Goal: Information Seeking & Learning: Check status

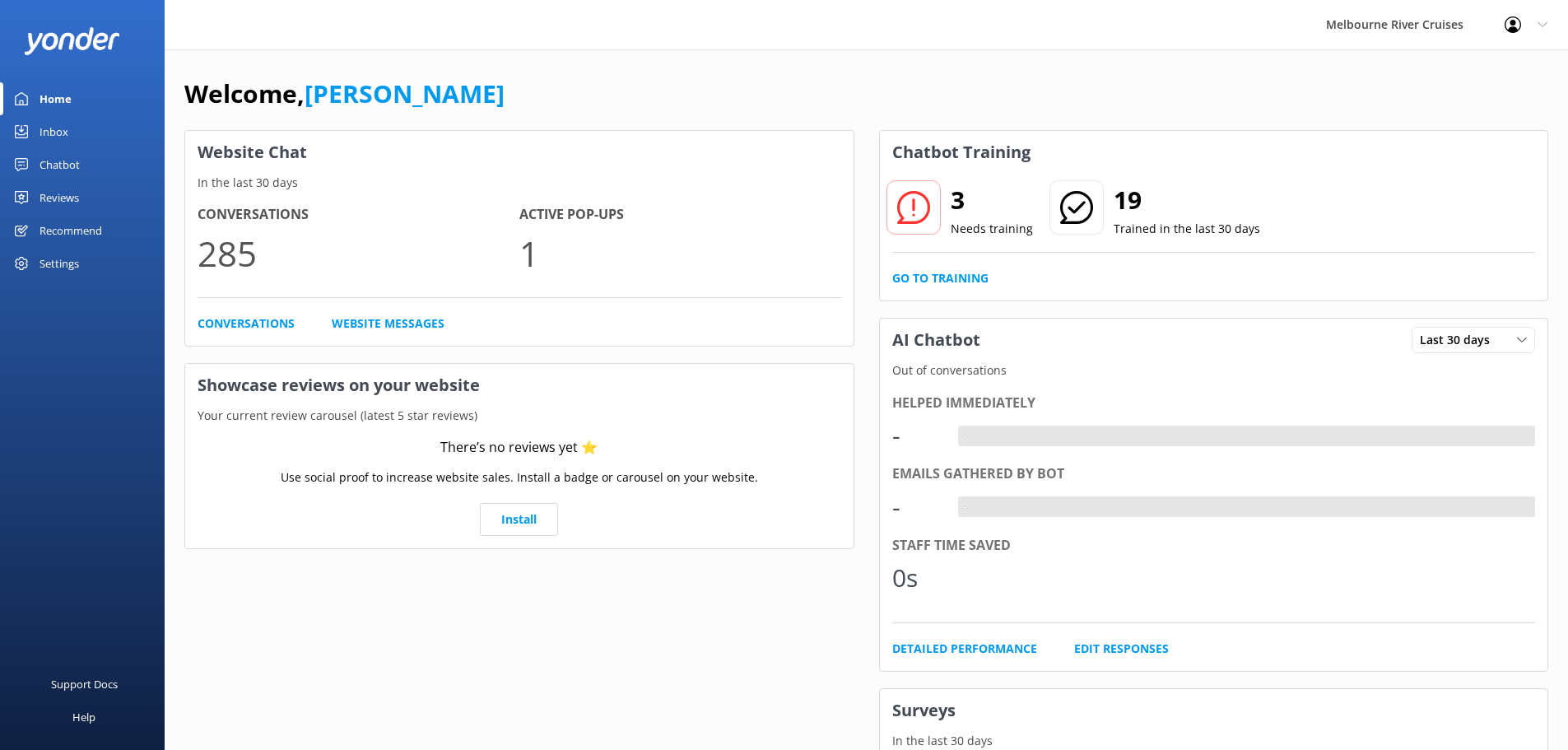
click at [55, 134] on div "Inbox" at bounding box center [54, 131] width 29 height 33
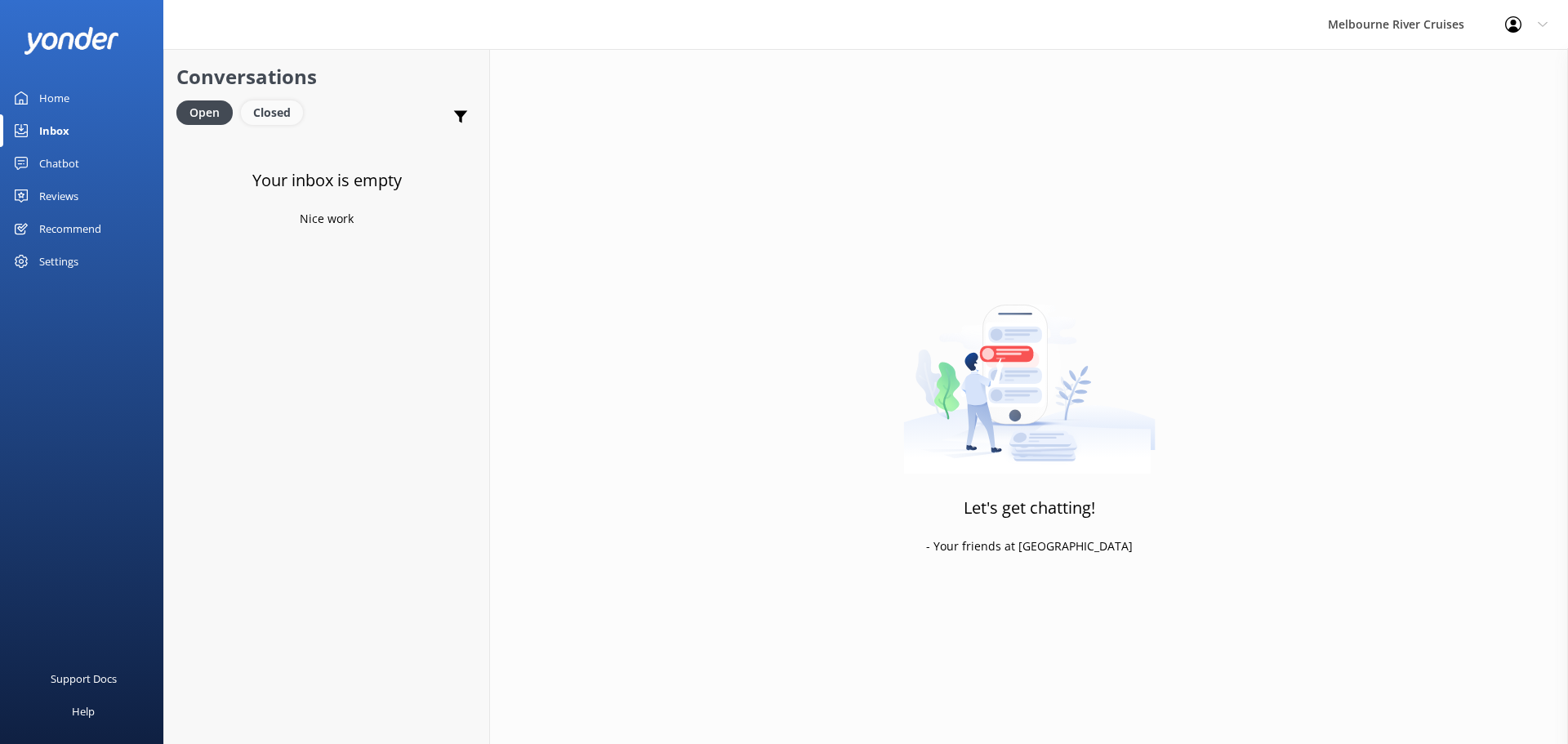
click at [282, 119] on div "Closed" at bounding box center [272, 112] width 62 height 25
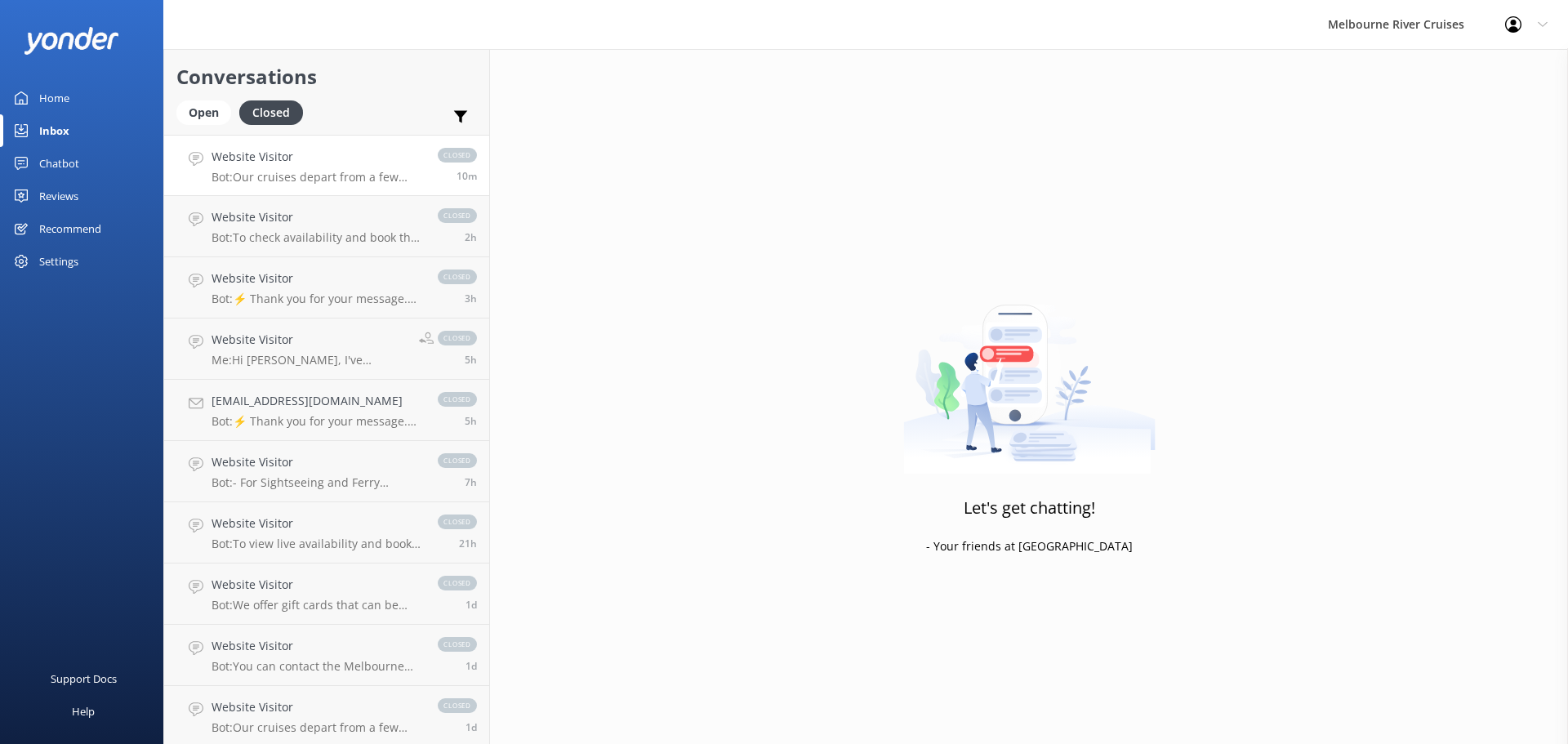
click at [313, 179] on p "Bot: Our cruises depart from a few different locations along [GEOGRAPHIC_DATA] …" at bounding box center [317, 177] width 210 height 15
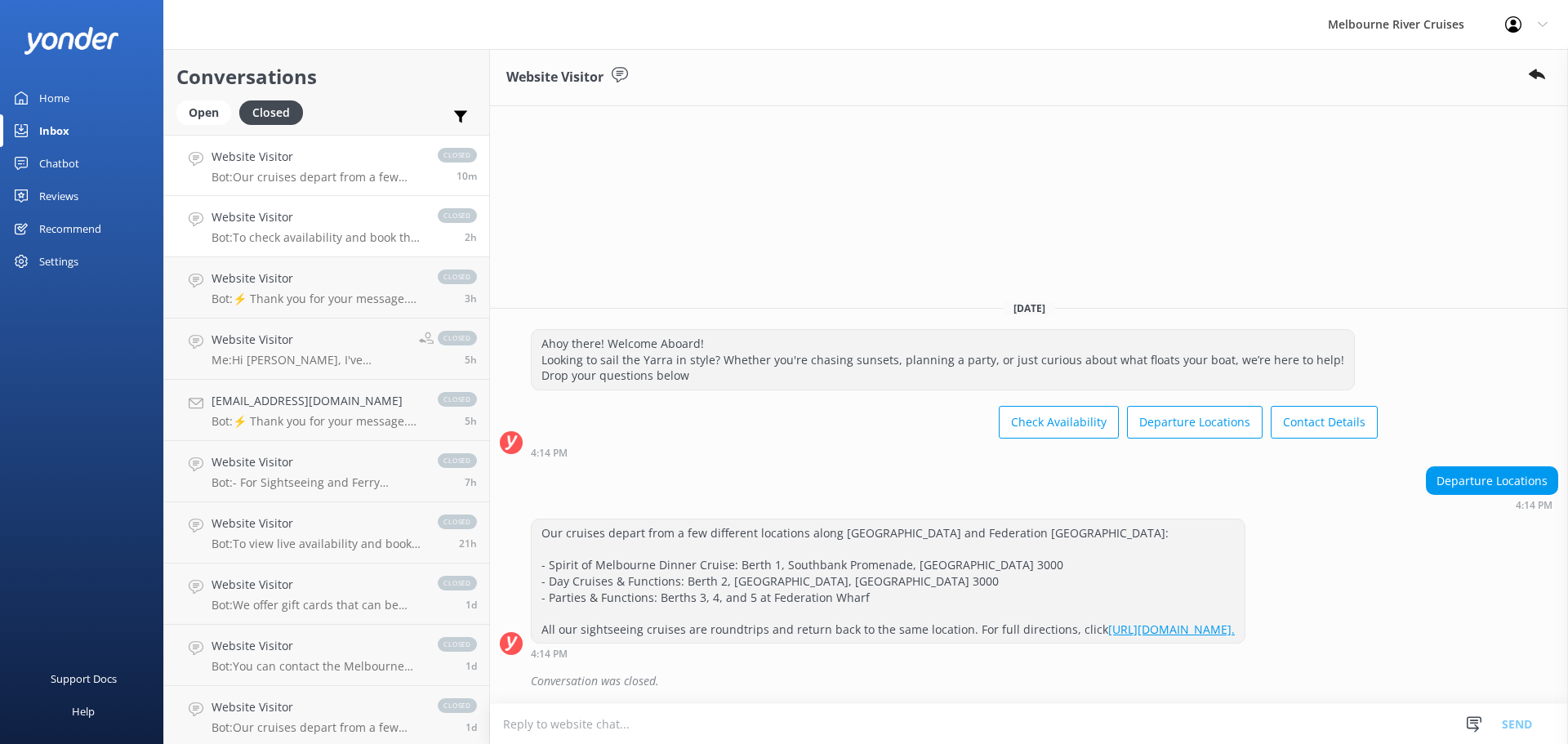
click at [245, 217] on h4 "Website Visitor" at bounding box center [317, 217] width 210 height 18
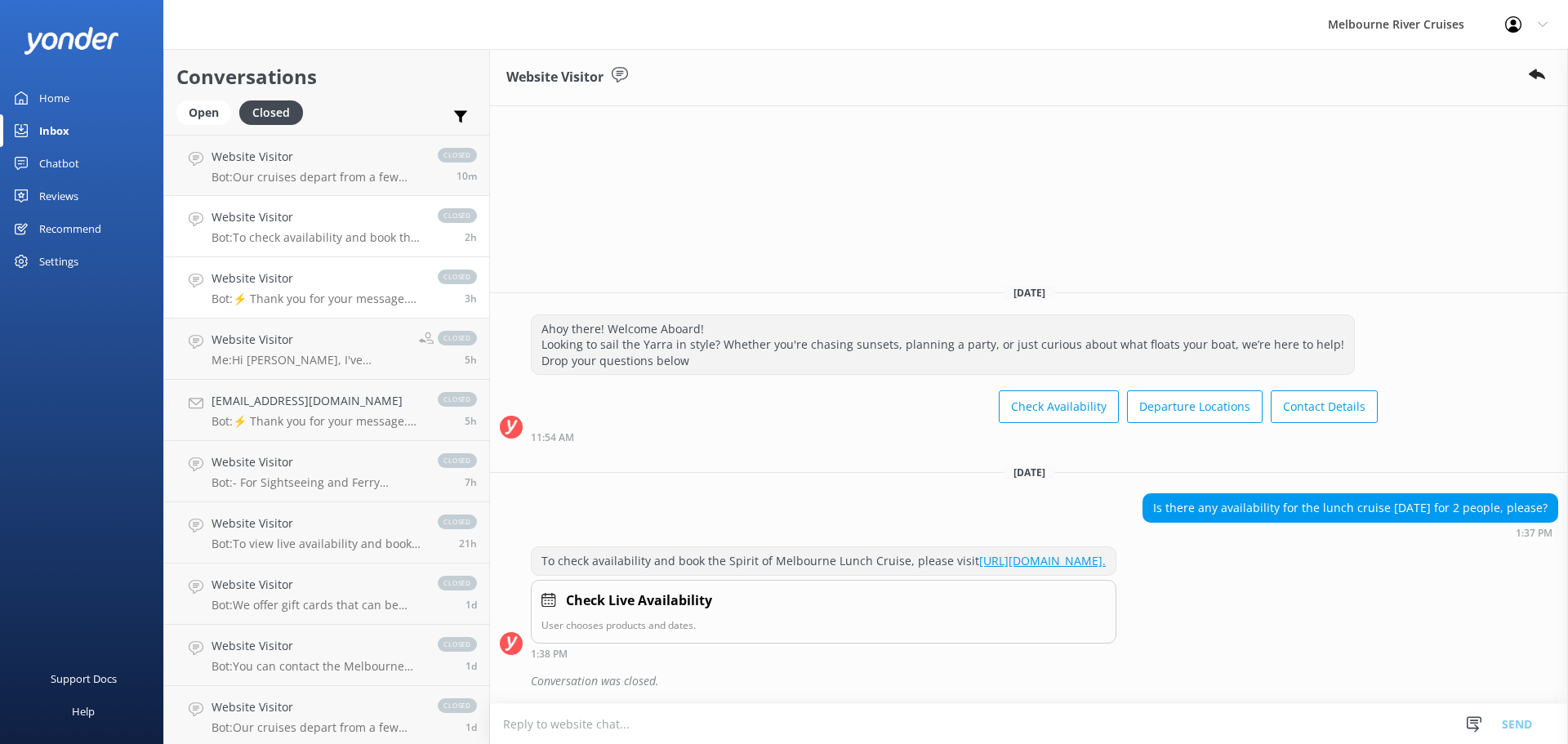
click at [303, 287] on h4 "Website Visitor" at bounding box center [317, 278] width 210 height 18
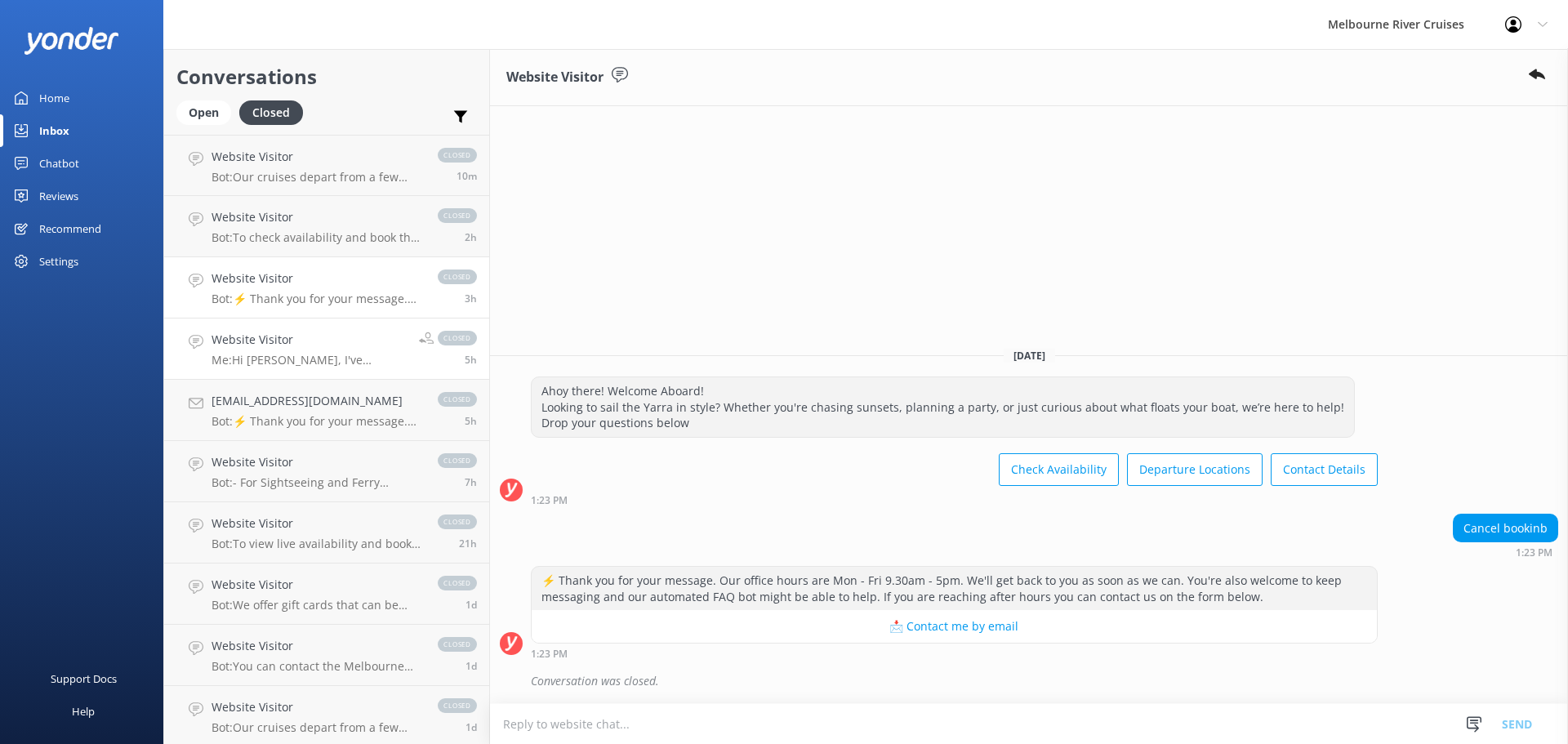
click at [280, 339] on h4 "Website Visitor" at bounding box center [309, 339] width 195 height 18
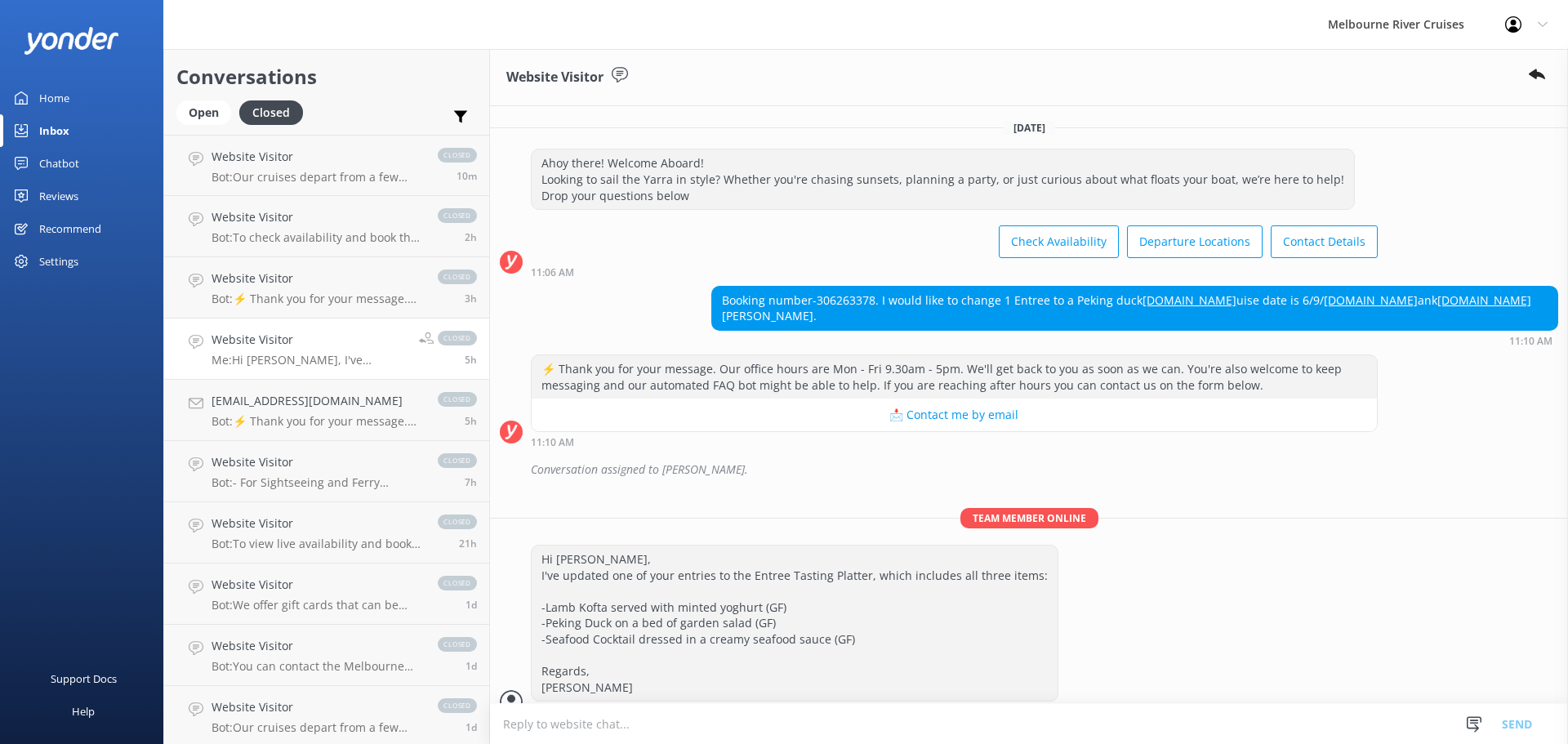
scroll to position [42, 0]
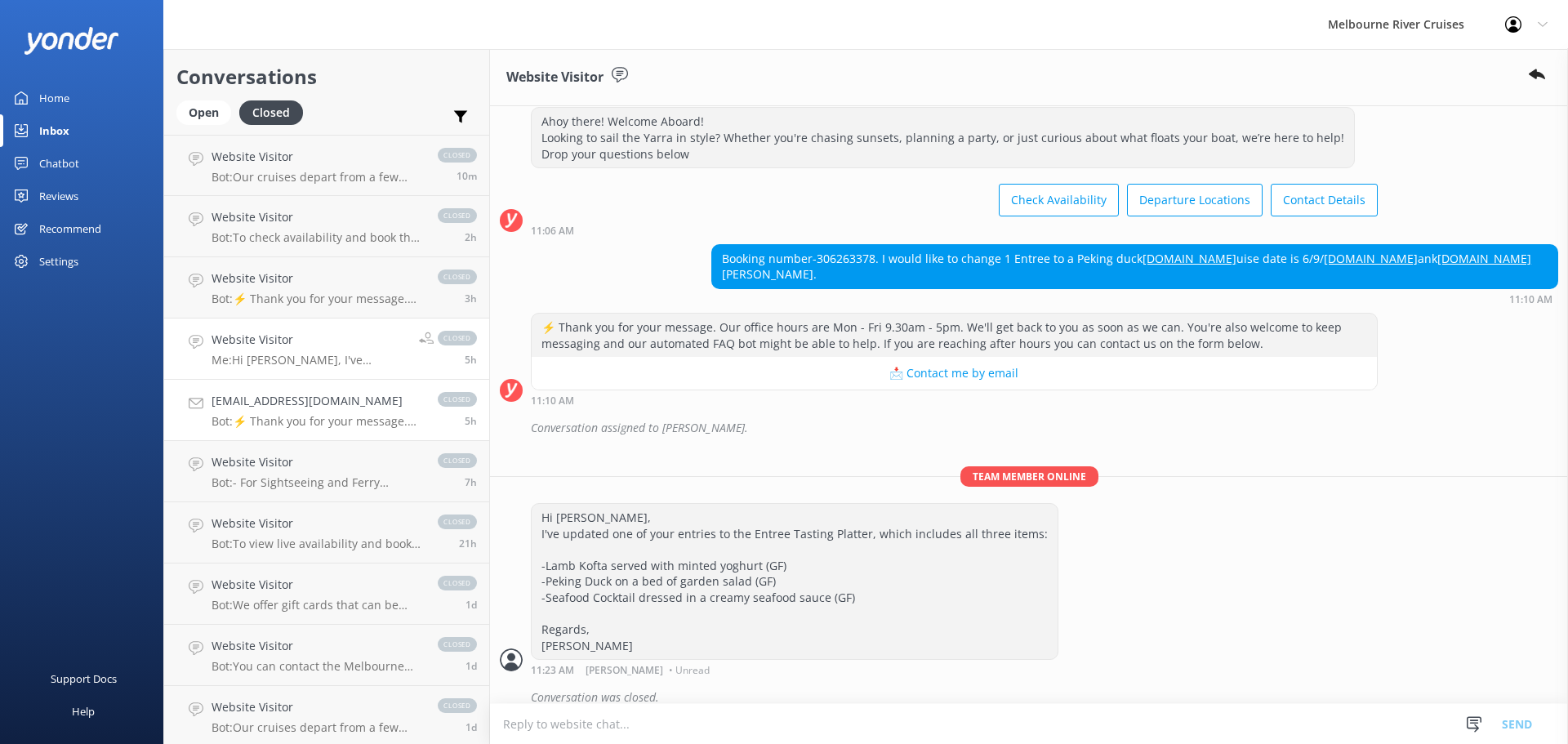
click at [312, 414] on div "[EMAIL_ADDRESS][DOMAIN_NAME] Bot: ⚡ Thank you for your message. Our office hour…" at bounding box center [317, 410] width 210 height 36
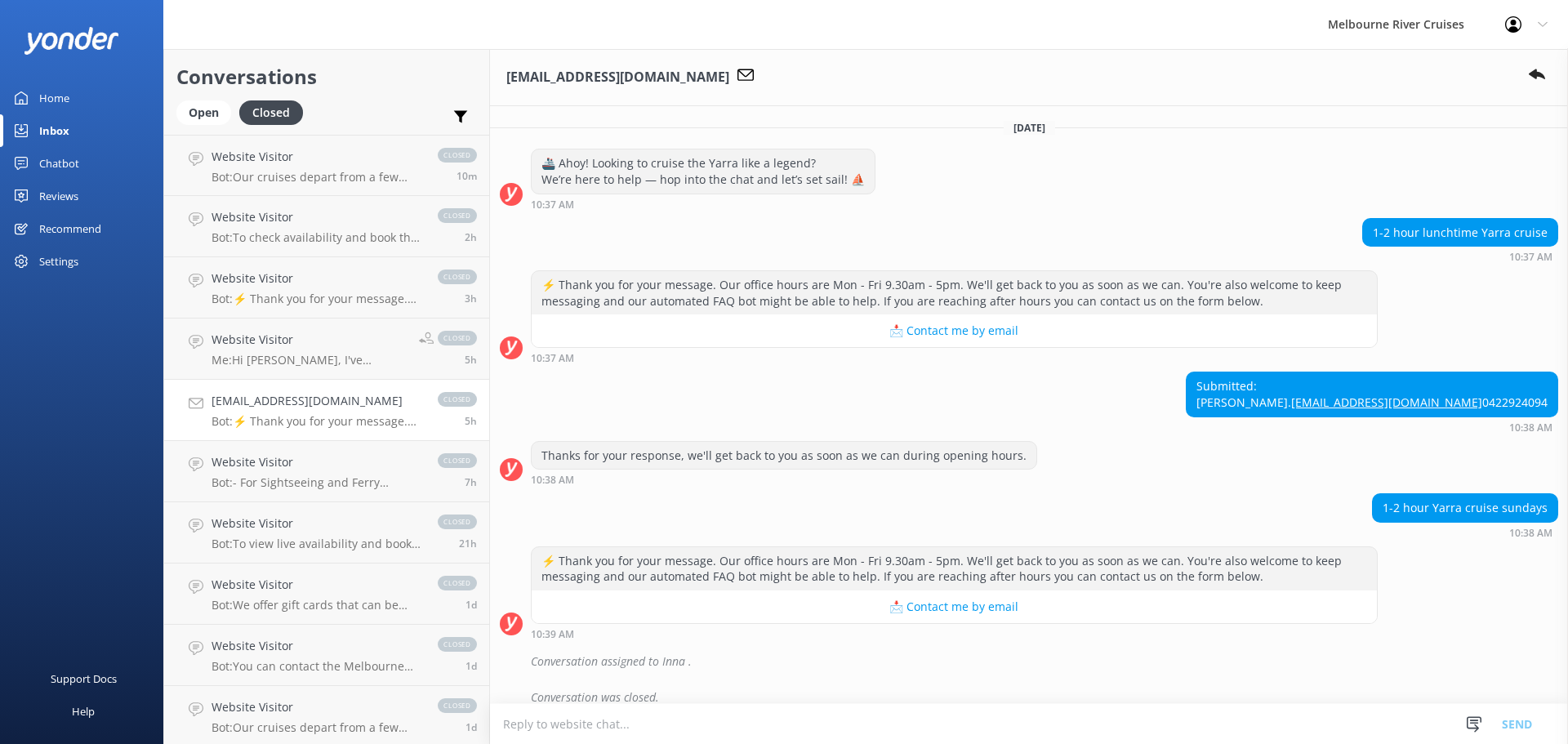
scroll to position [47, 0]
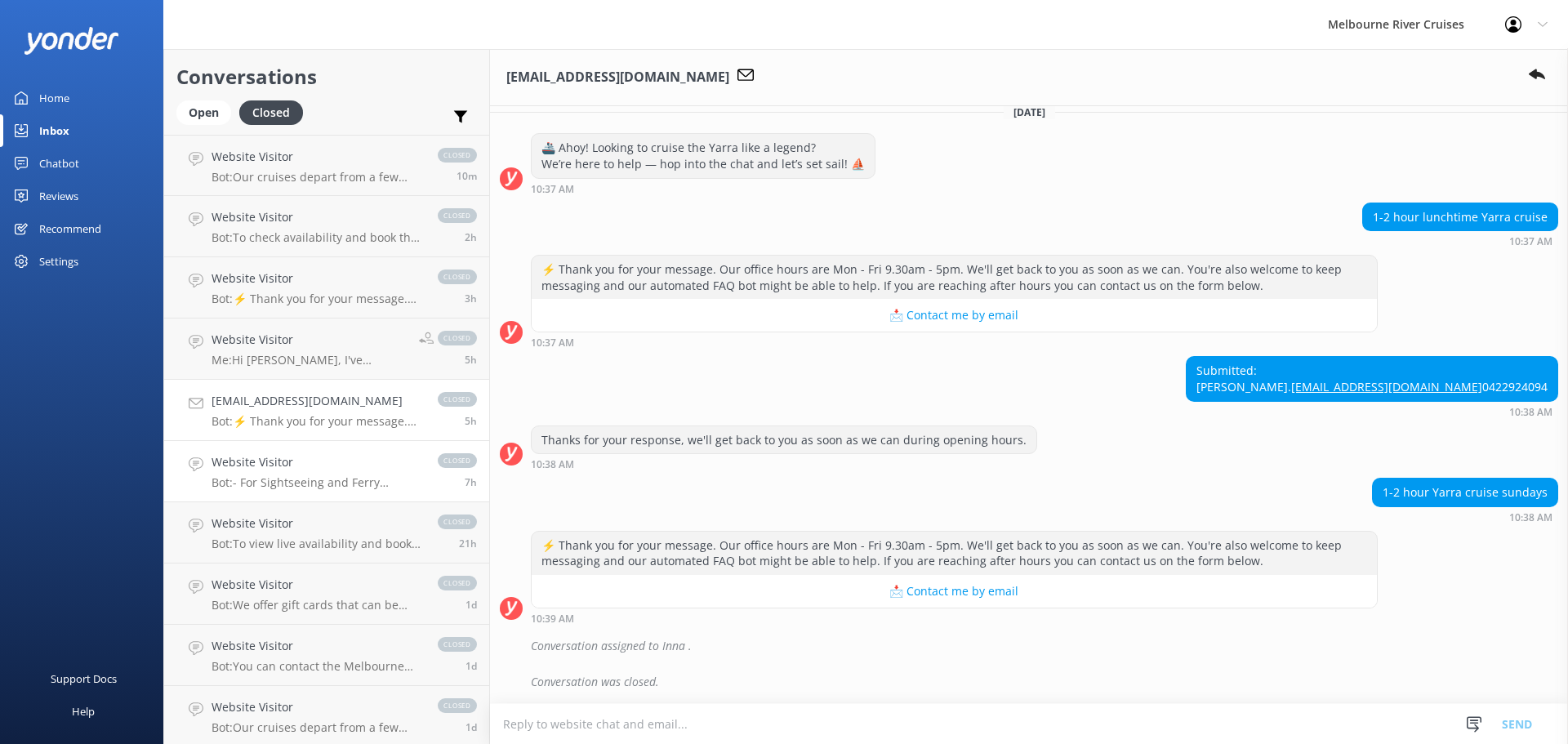
click at [309, 482] on p "Bot: - For Sightseeing and Ferry Cruises, cancellations or rescheduling can be …" at bounding box center [317, 482] width 210 height 15
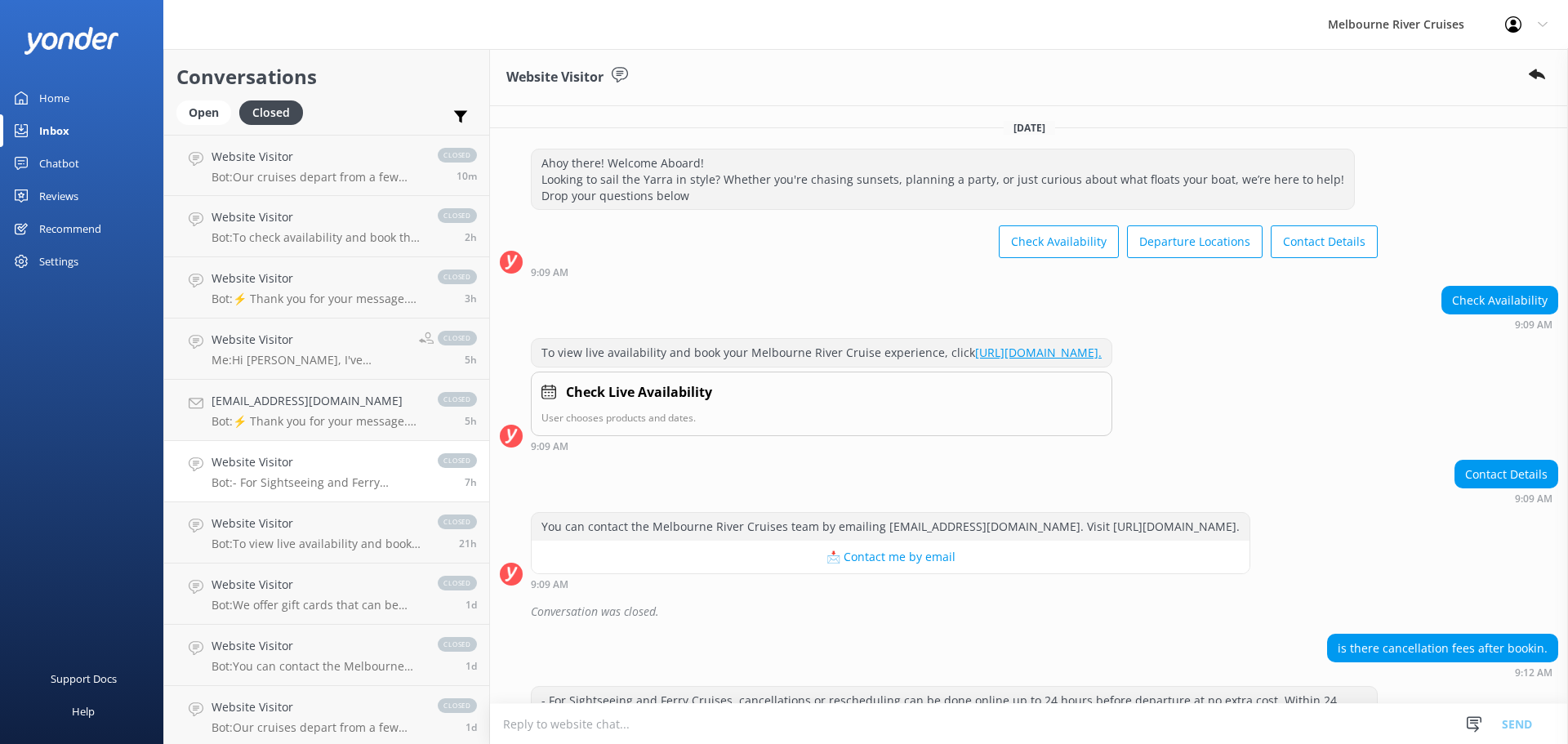
scroll to position [119, 0]
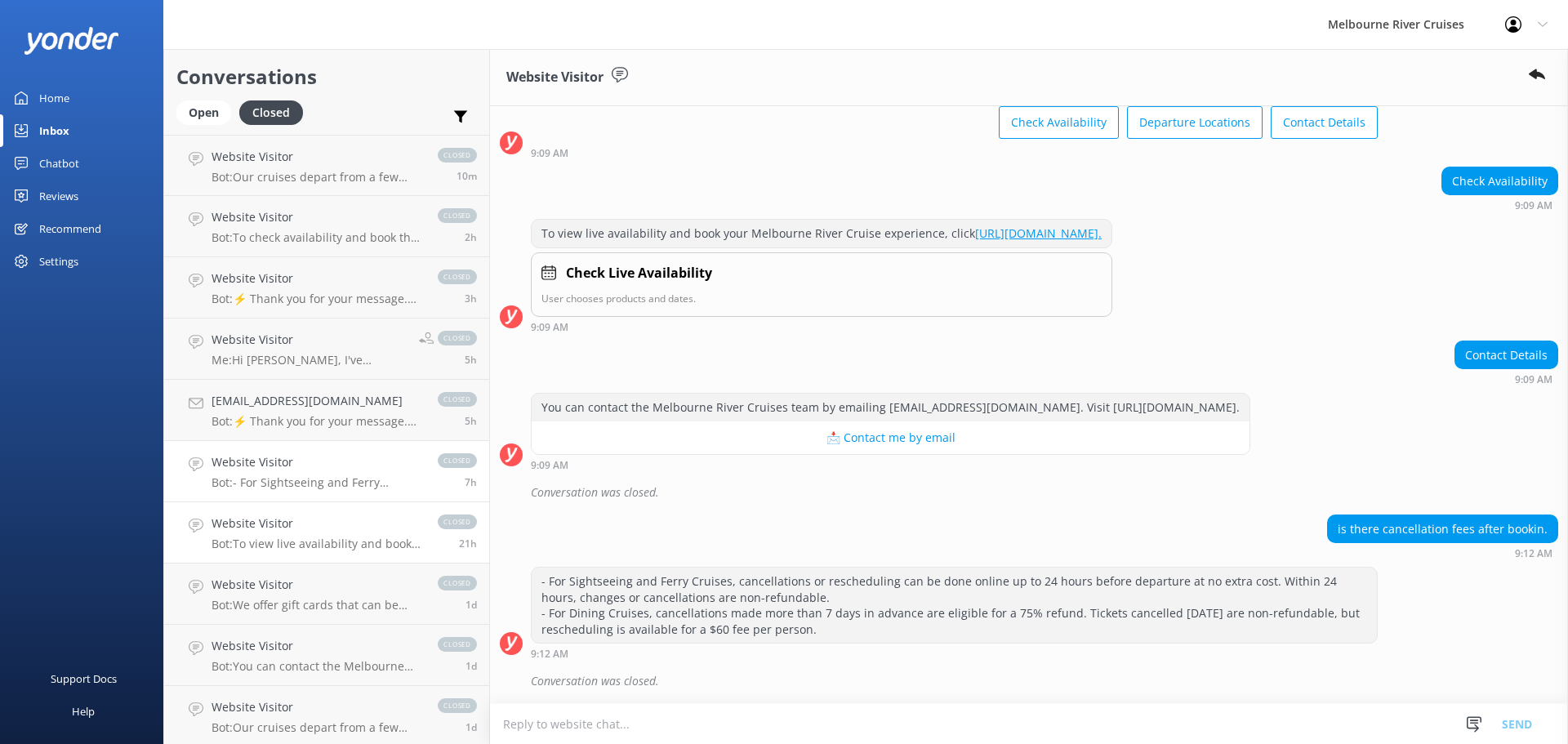
click at [311, 528] on h4 "Website Visitor" at bounding box center [317, 523] width 210 height 18
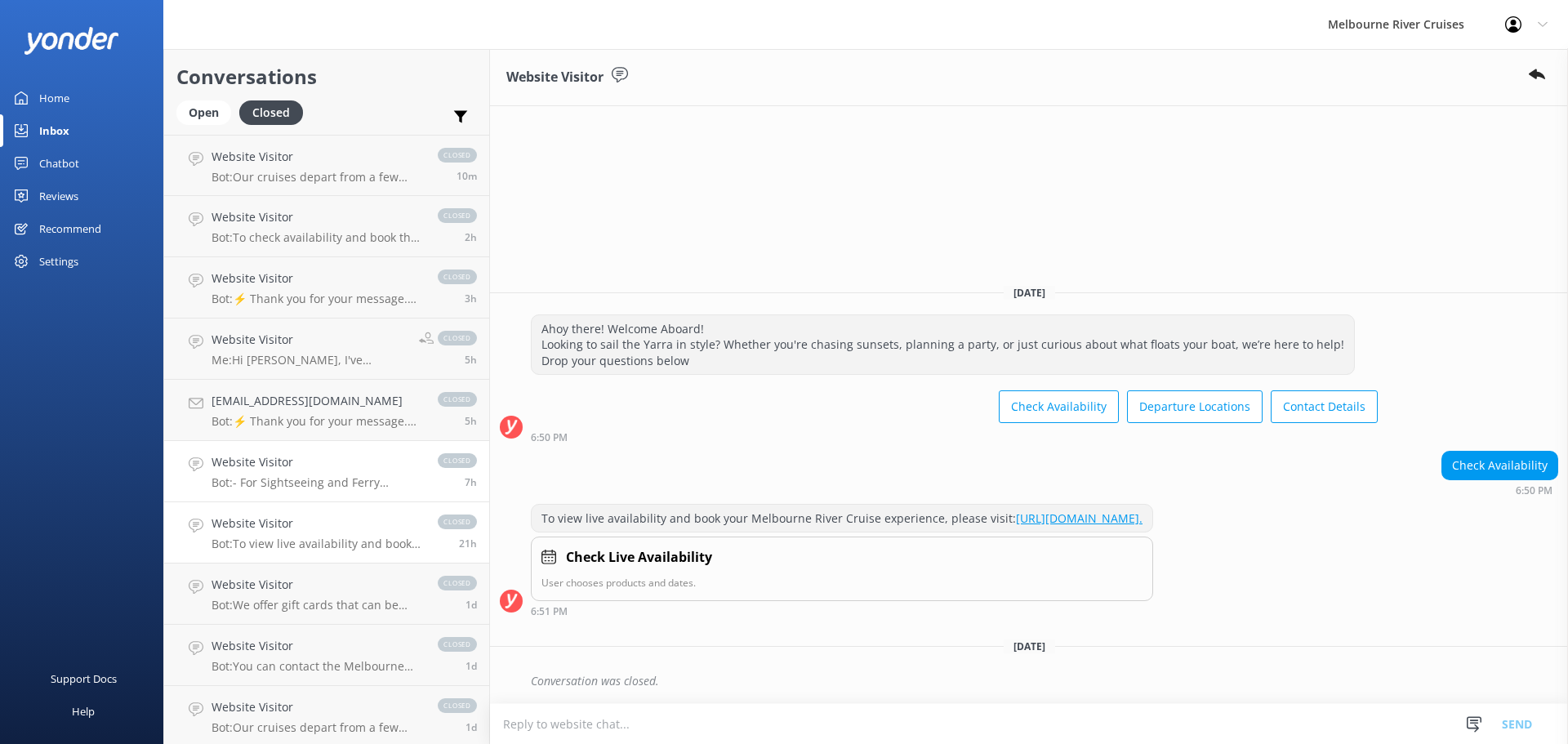
click at [310, 487] on p "Bot: - For Sightseeing and Ferry Cruises, cancellations or rescheduling can be …" at bounding box center [317, 482] width 210 height 15
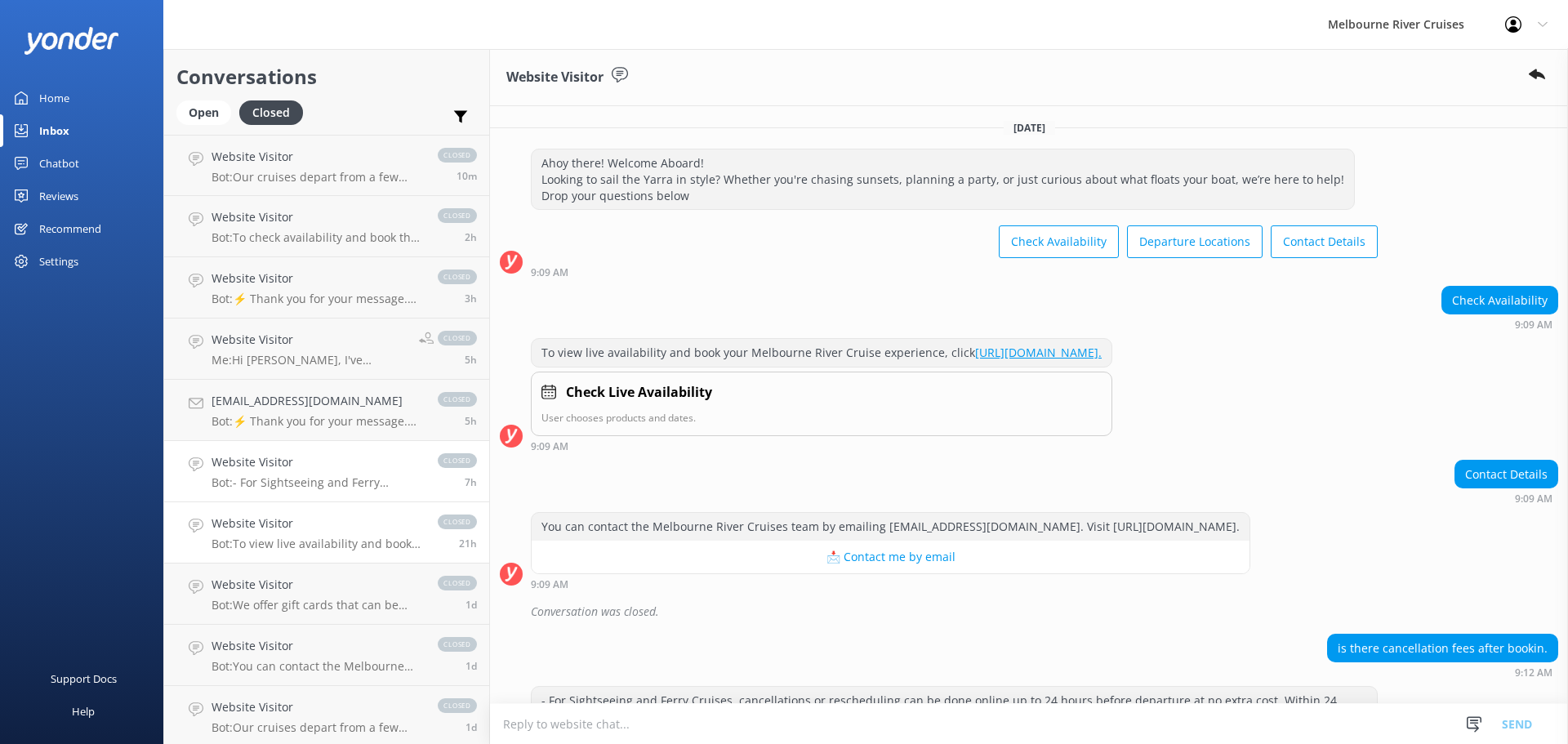
scroll to position [49, 0]
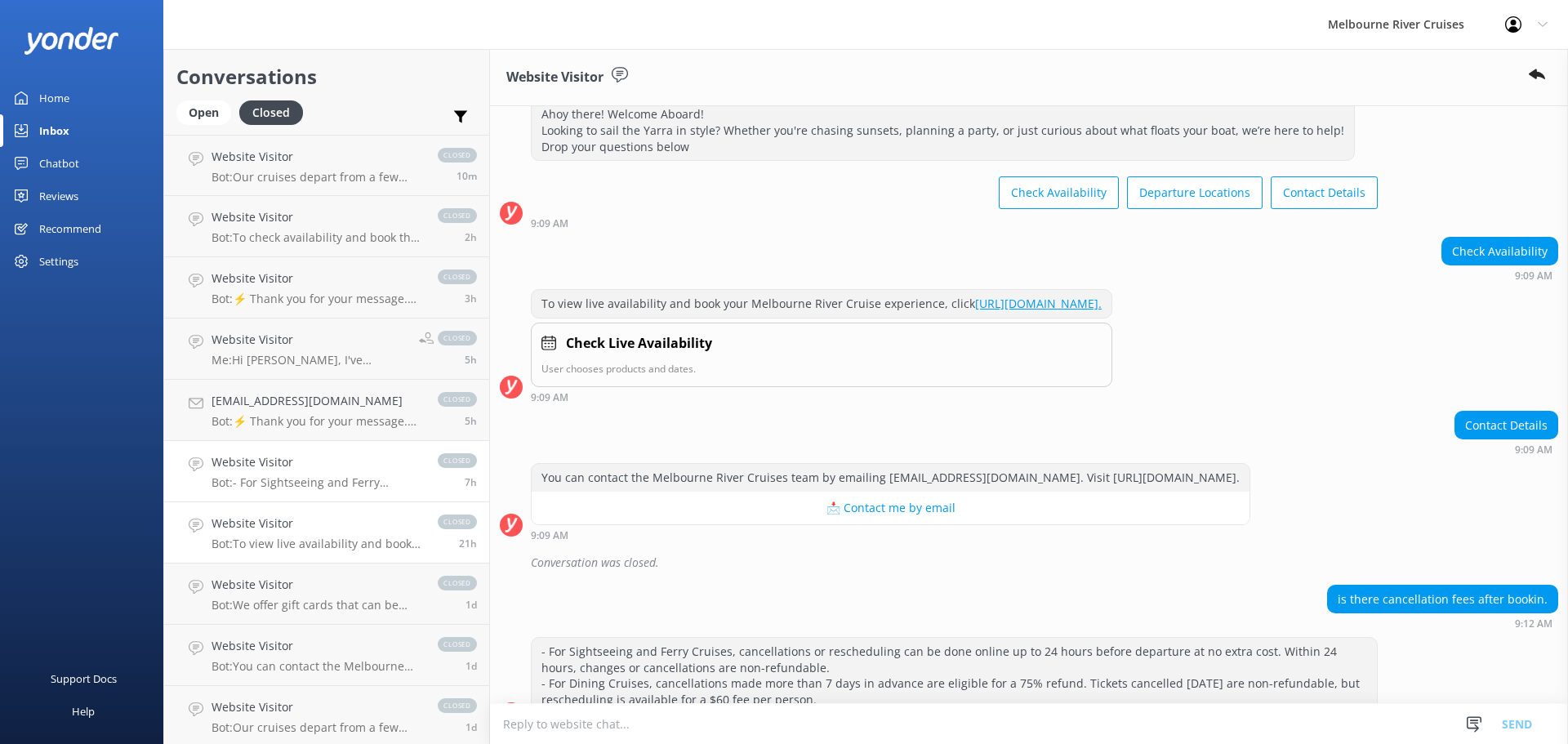
click at [312, 521] on h4 "Website Visitor" at bounding box center [317, 523] width 210 height 18
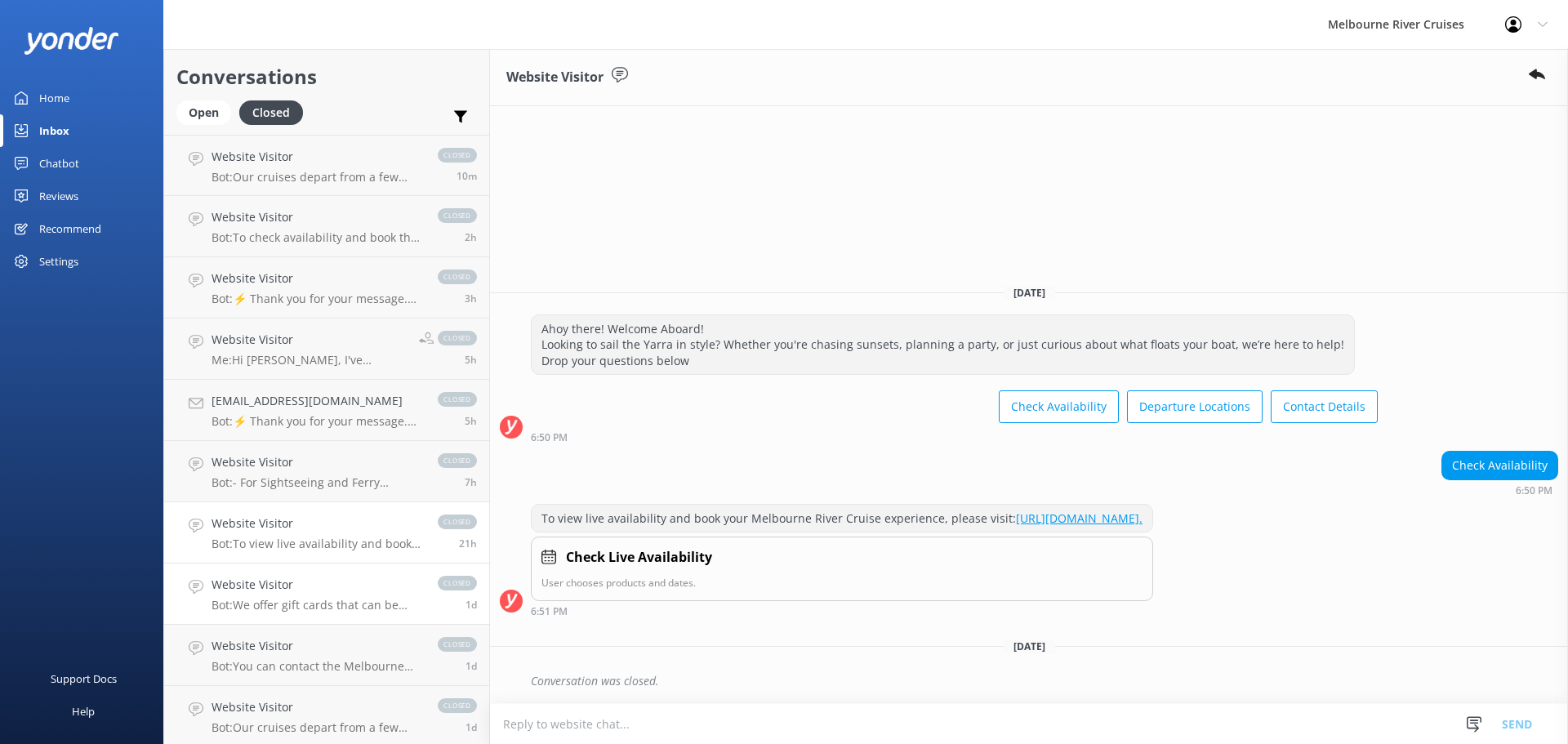
click at [345, 593] on h4 "Website Visitor" at bounding box center [317, 584] width 210 height 18
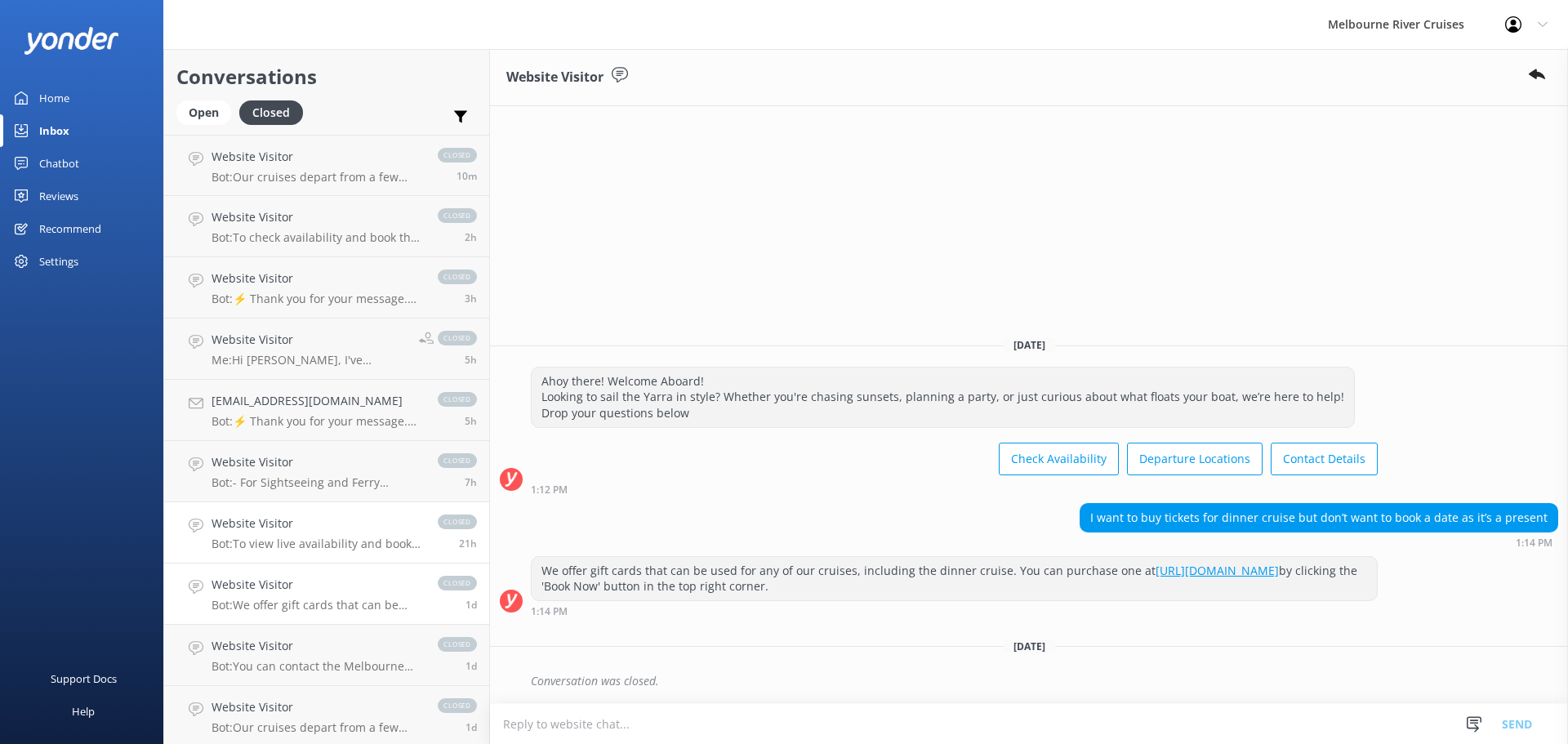
click at [327, 517] on h4 "Website Visitor" at bounding box center [317, 523] width 210 height 18
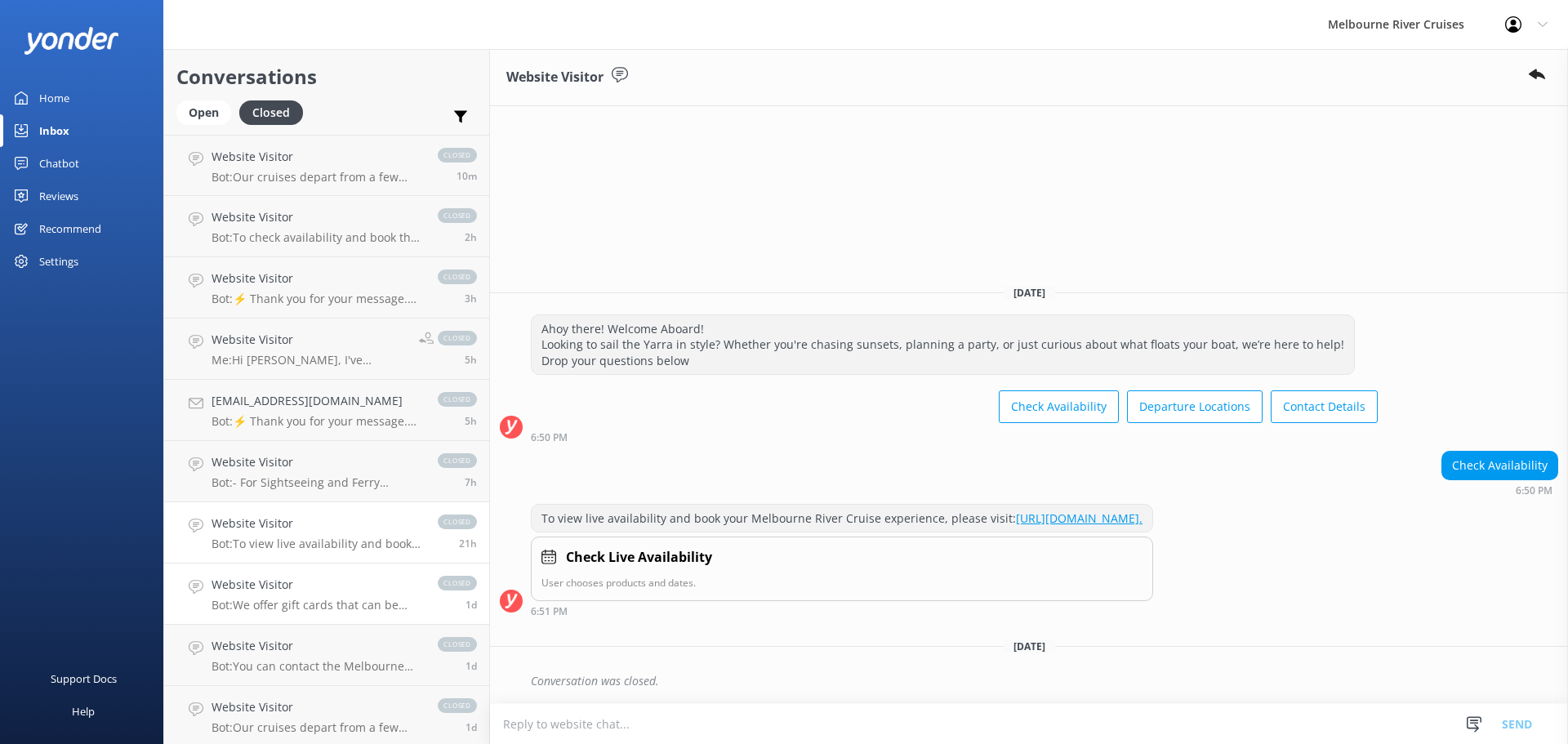
drag, startPoint x: 300, startPoint y: 596, endPoint x: 293, endPoint y: 601, distance: 8.6
click at [300, 595] on div "Website Visitor Bot: We offer gift cards that can be used for any of our cruise…" at bounding box center [317, 594] width 210 height 36
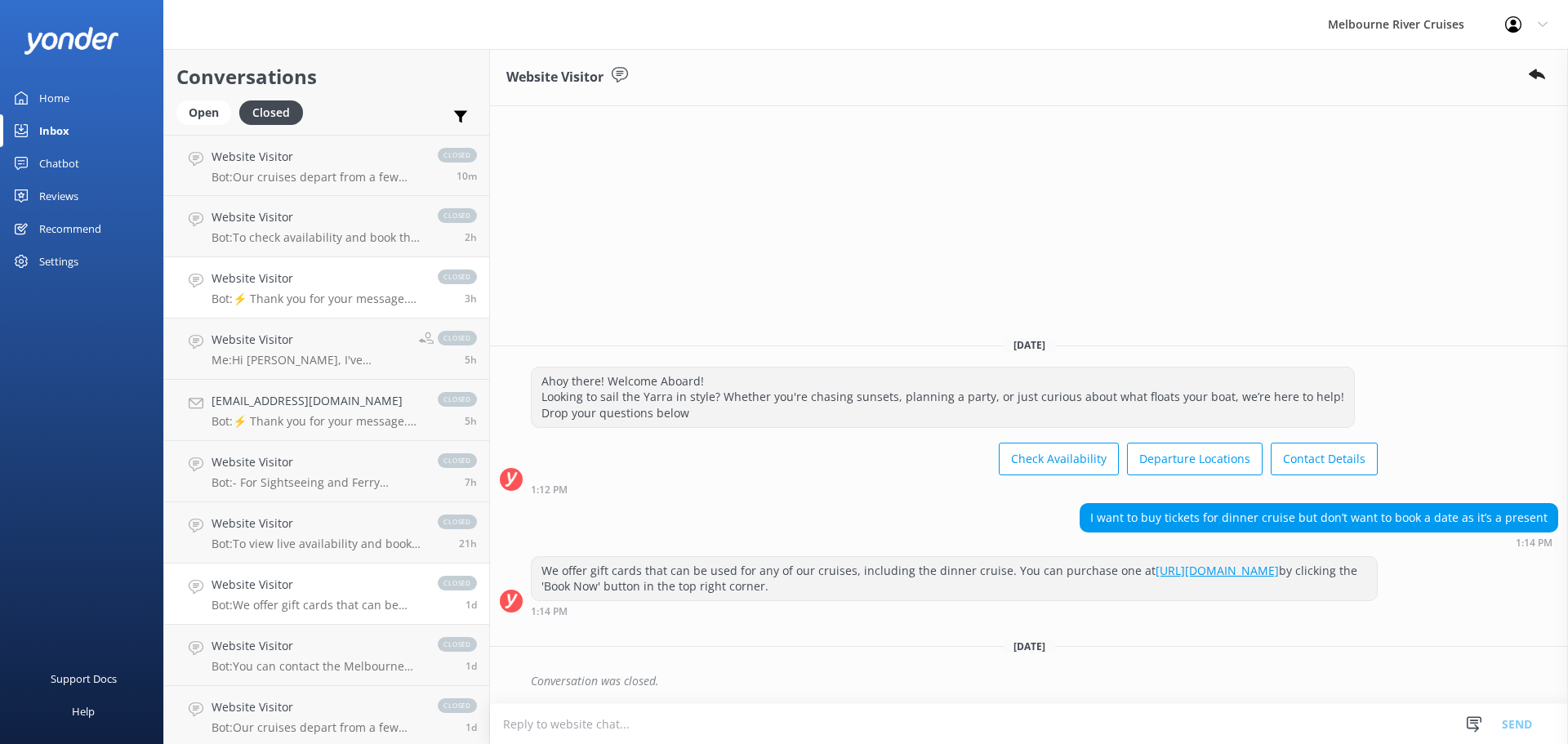
click at [305, 260] on link "Website Visitor Bot: ⚡ Thank you for your message. Our office hours are Mon - F…" at bounding box center [326, 287] width 325 height 61
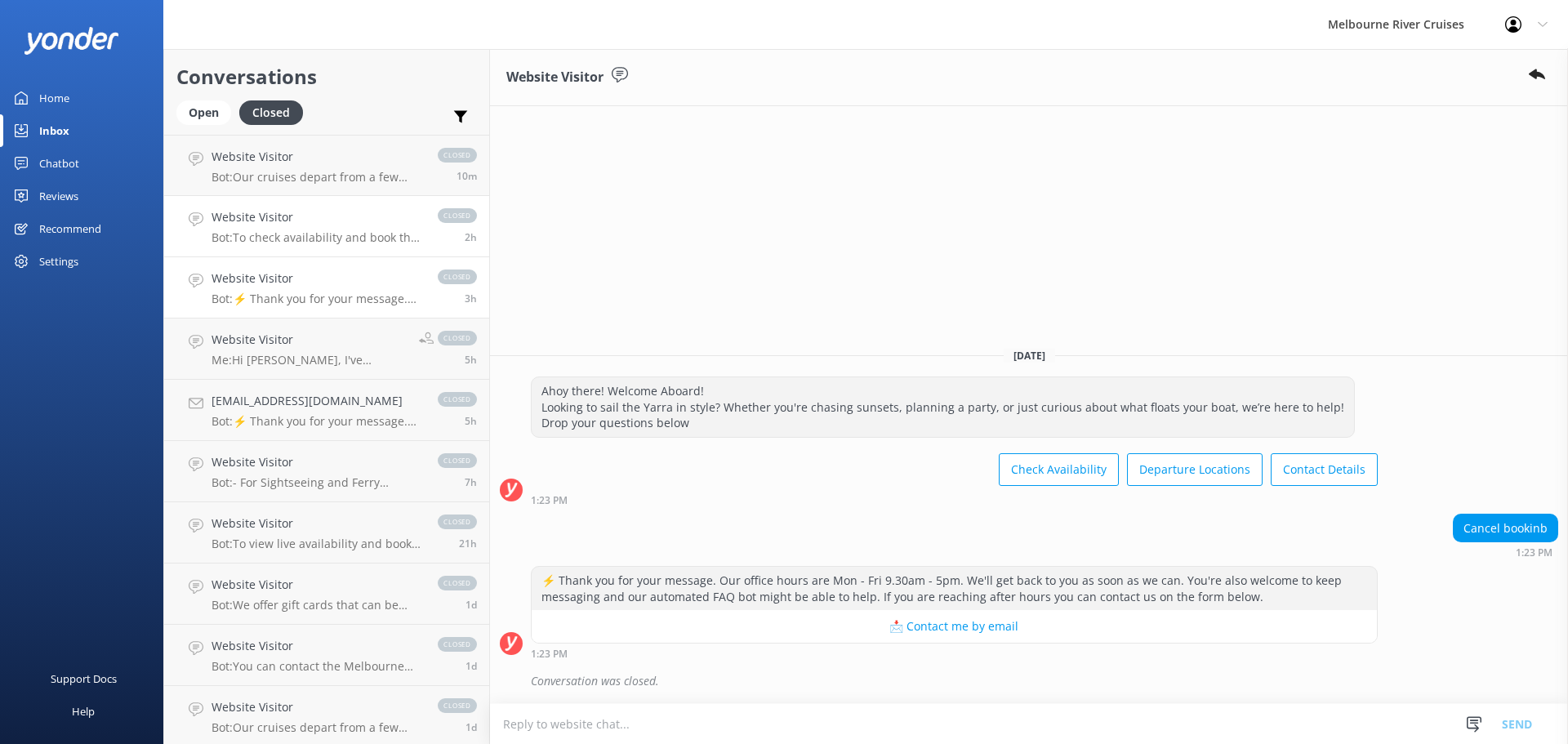
click at [305, 232] on p "Bot: To check availability and book the Spirit of Melbourne Lunch Cruise, pleas…" at bounding box center [317, 237] width 210 height 15
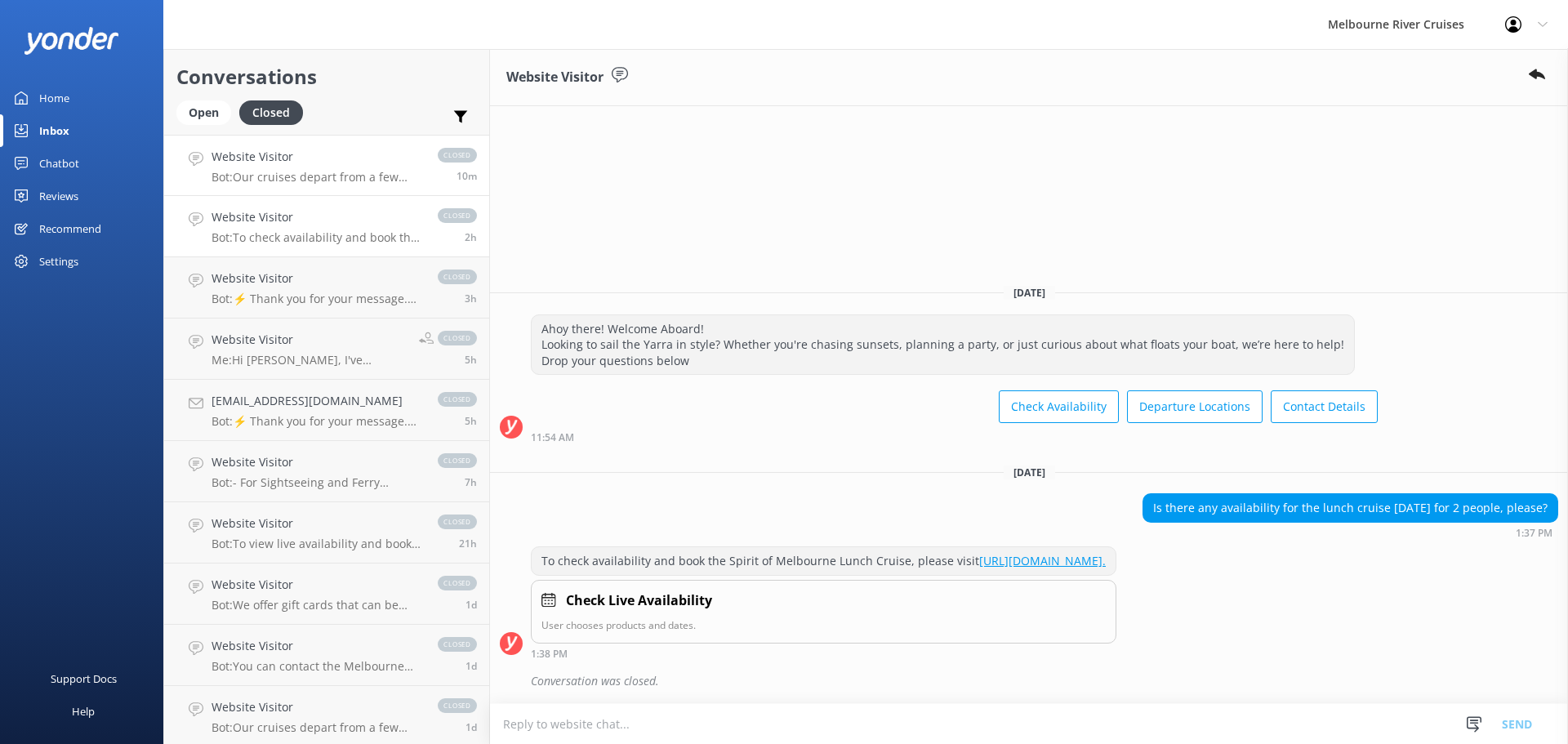
click at [320, 166] on div "Website Visitor Bot: Our cruises depart from a few different locations along [G…" at bounding box center [317, 165] width 210 height 35
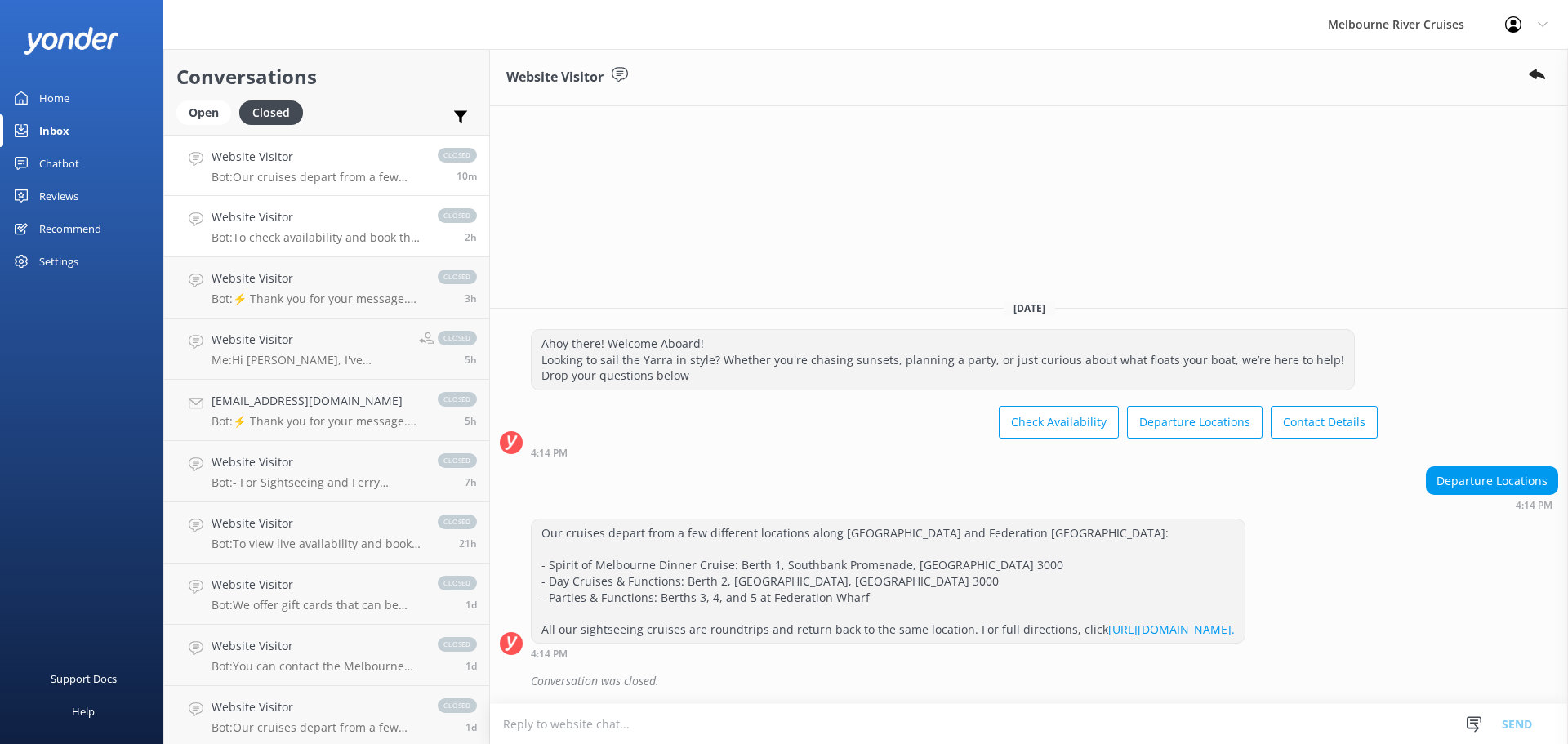
click at [329, 206] on link "Website Visitor Bot: To check availability and book the Spirit of Melbourne Lun…" at bounding box center [326, 226] width 325 height 61
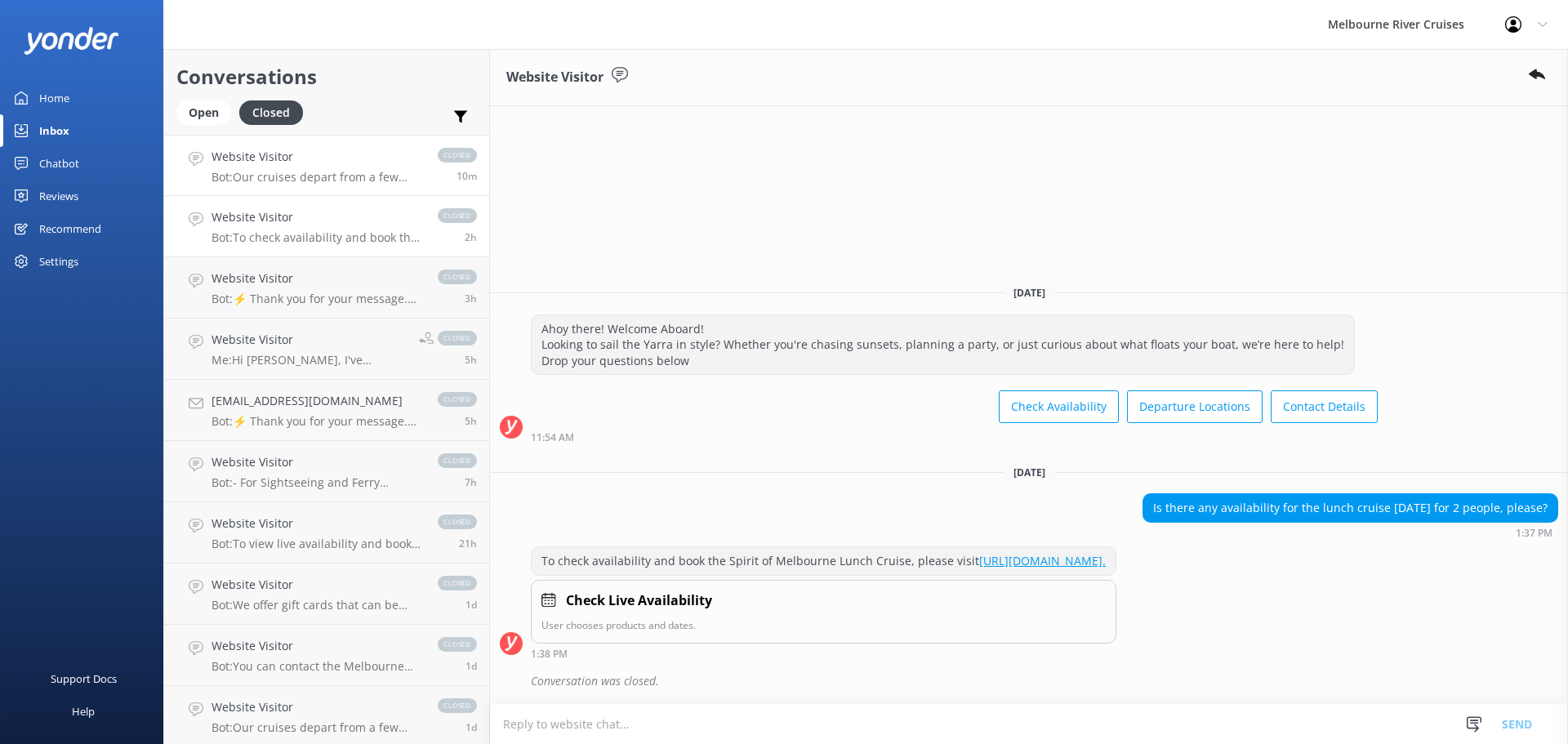
click at [312, 140] on link "Website Visitor Bot: Our cruises depart from a few different locations along [G…" at bounding box center [326, 165] width 325 height 61
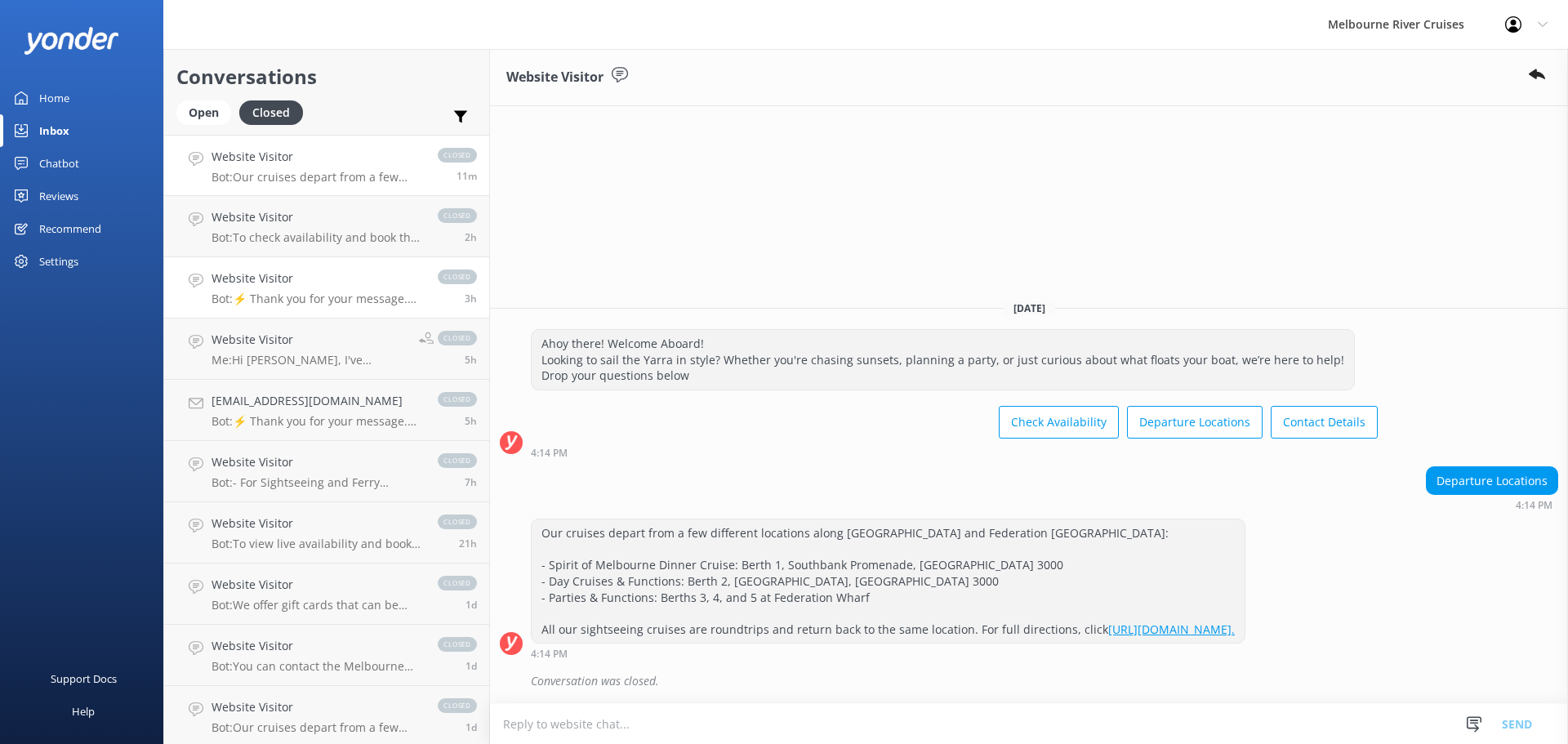
click at [305, 281] on h4 "Website Visitor" at bounding box center [317, 278] width 210 height 18
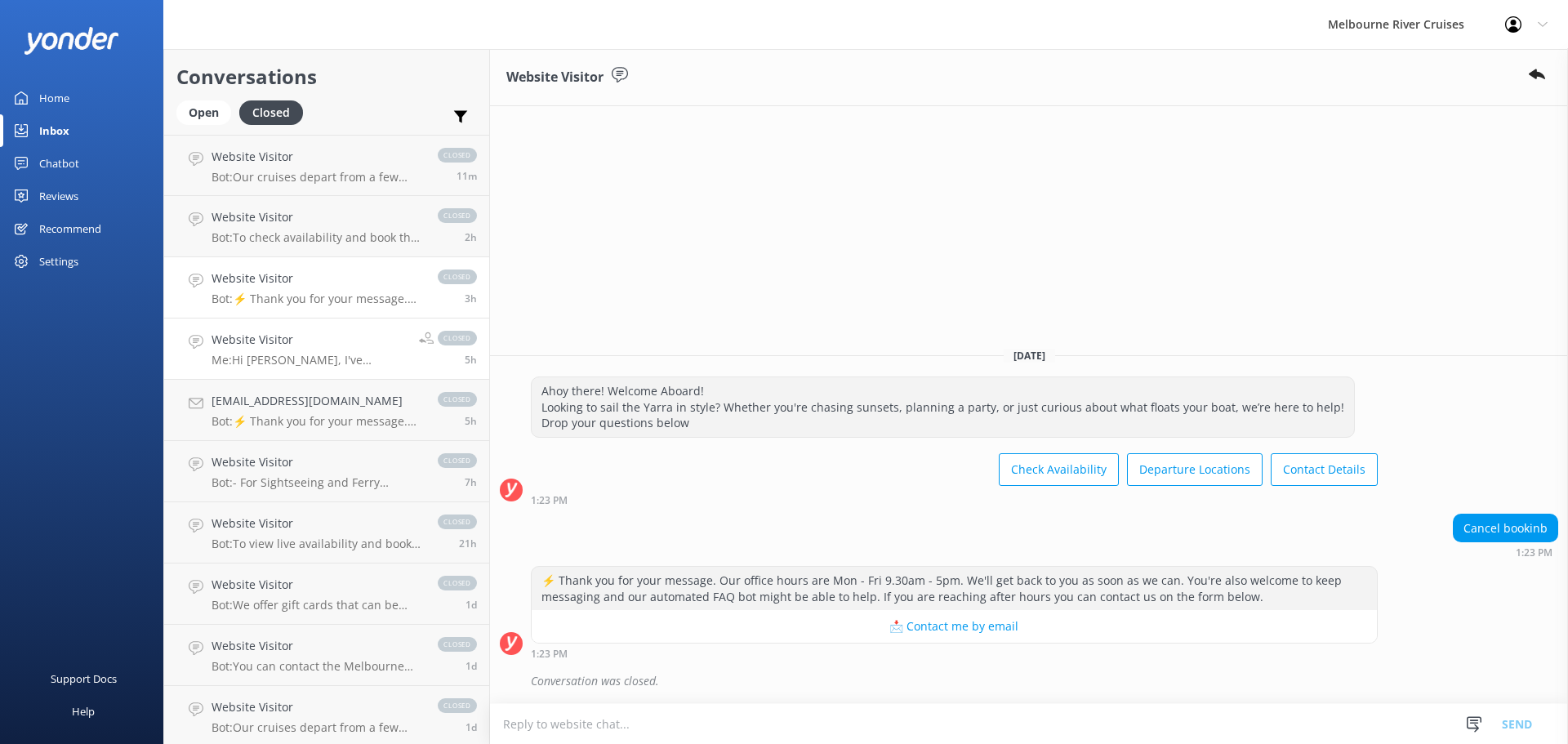
click at [320, 345] on h4 "Website Visitor" at bounding box center [309, 339] width 195 height 18
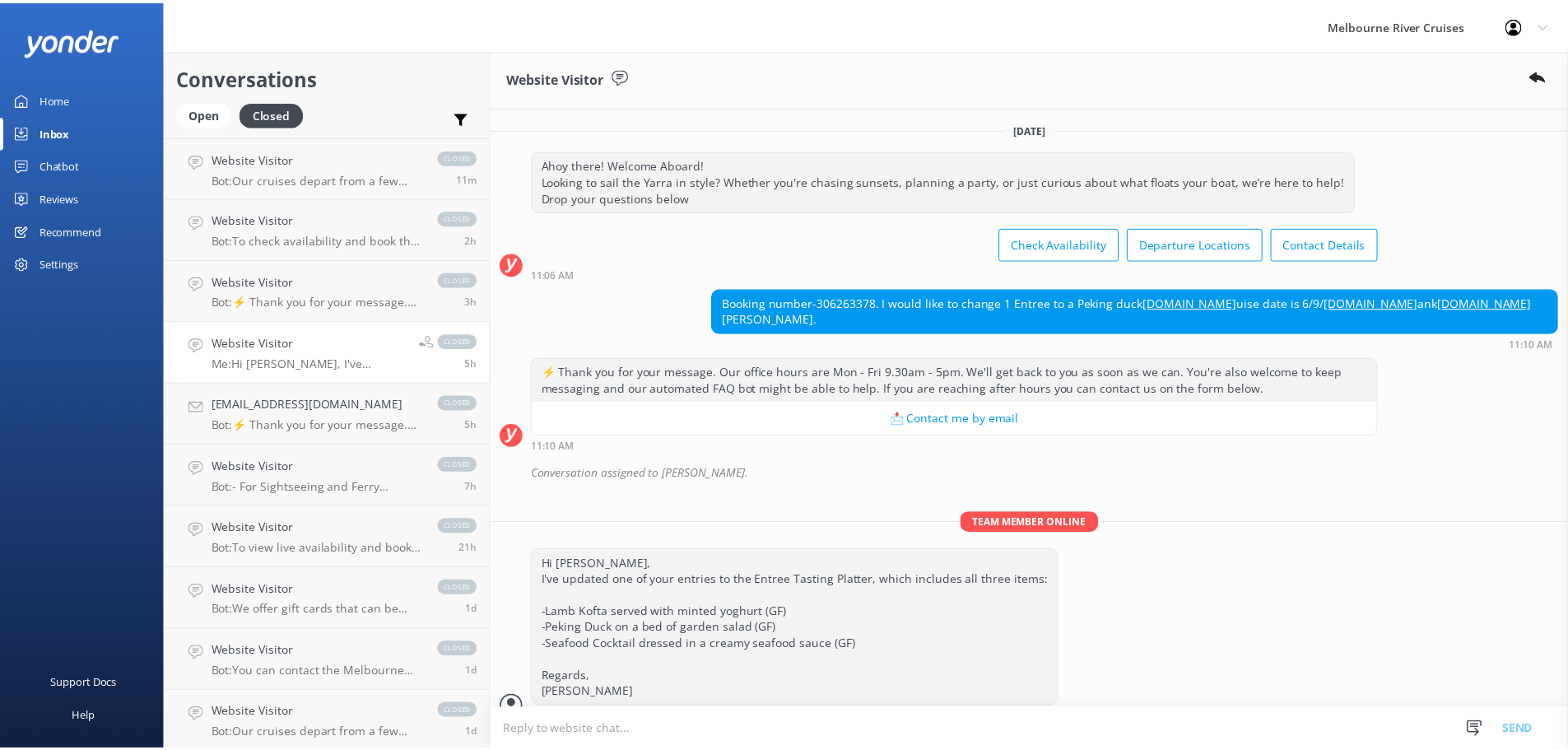
scroll to position [42, 0]
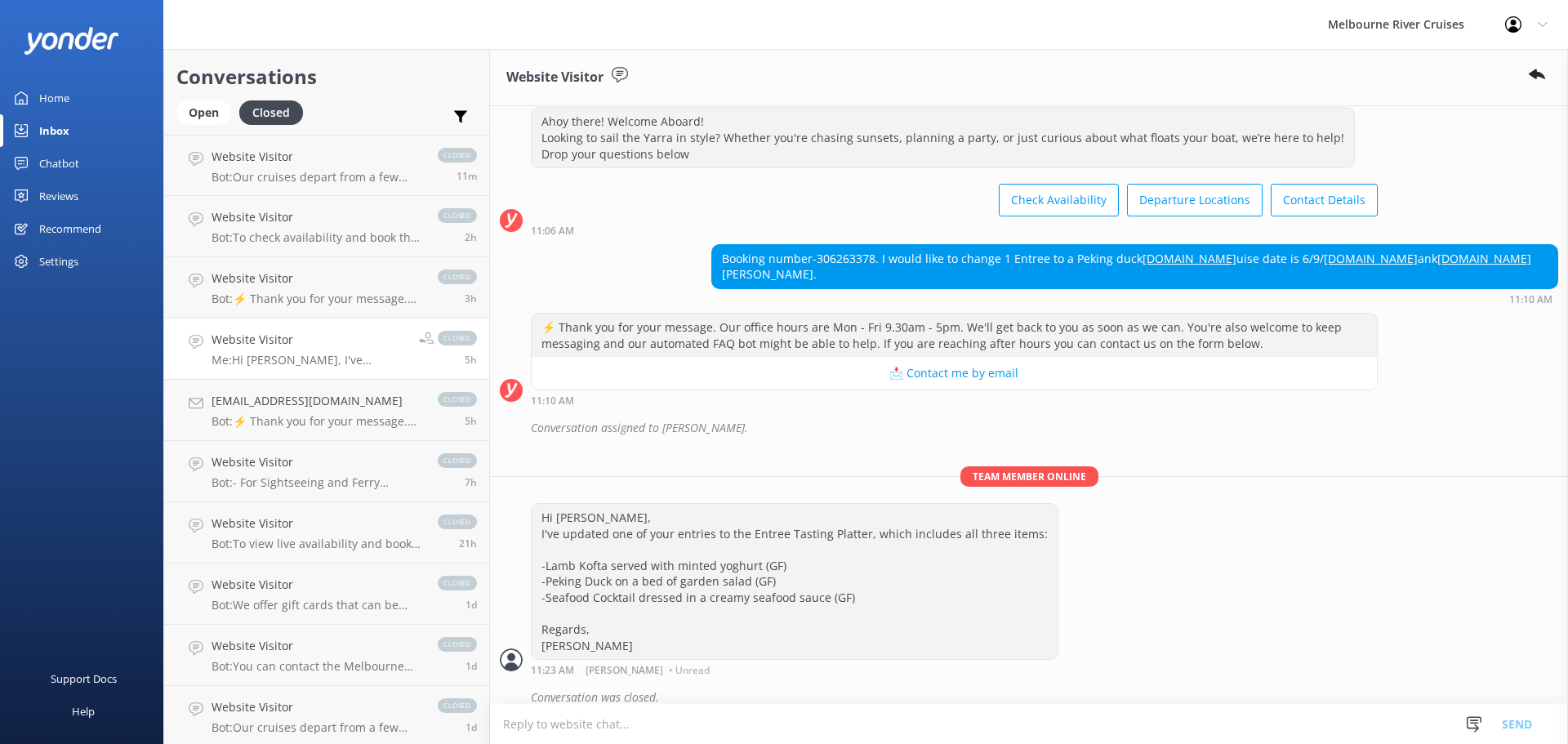
click at [55, 105] on div "Home" at bounding box center [54, 98] width 30 height 33
